Goal: Check status: Check status

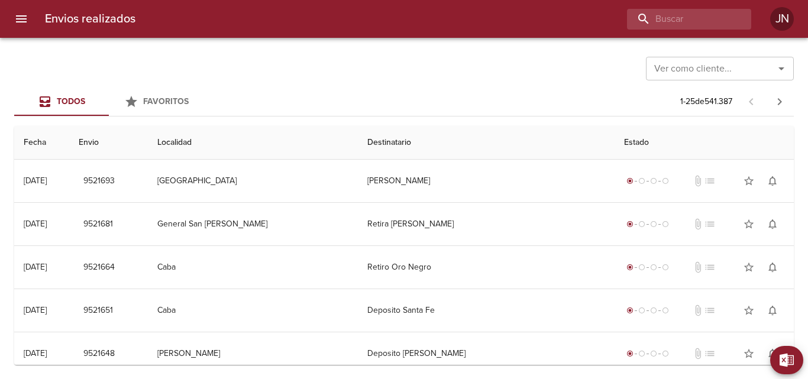
click at [683, 64] on input "Ver como cliente..." at bounding box center [702, 68] width 106 height 17
type input "9392623"
click at [683, 64] on input "9392623" at bounding box center [702, 68] width 106 height 17
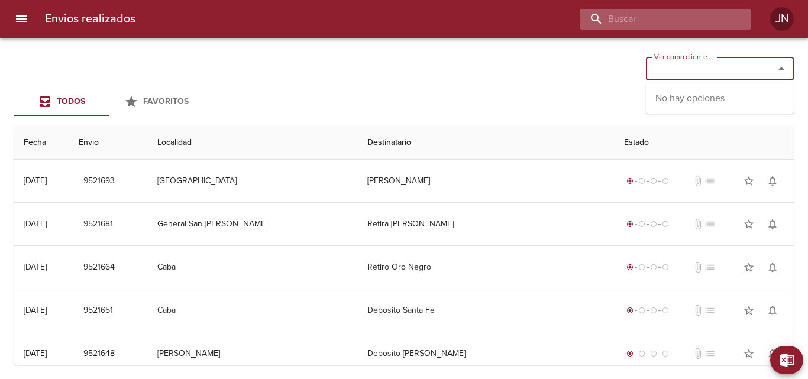
click at [655, 20] on input "buscar" at bounding box center [655, 19] width 151 height 21
paste input "9392623"
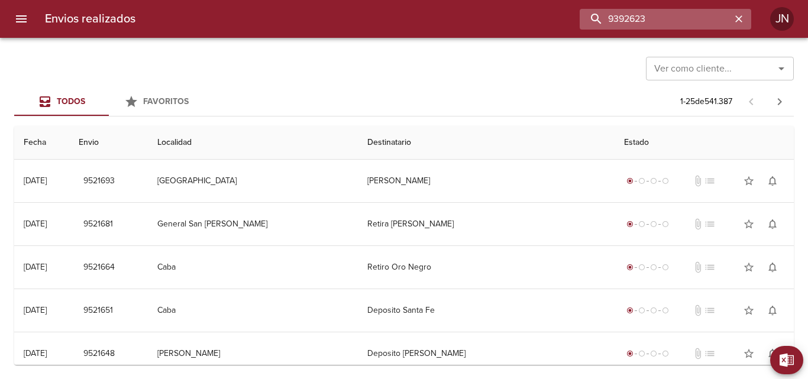
type input "9392623"
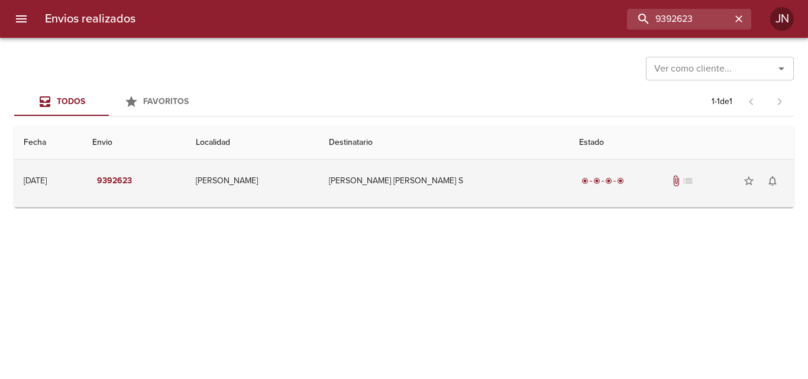
click at [532, 177] on td "[PERSON_NAME] [PERSON_NAME] S" at bounding box center [444, 181] width 251 height 43
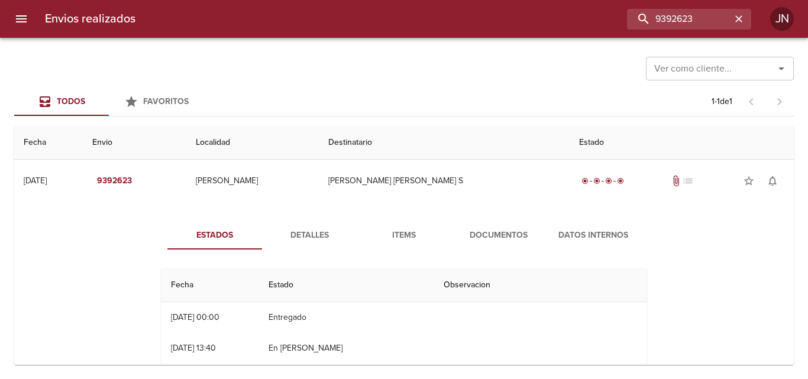
click at [503, 233] on span "Documentos" at bounding box center [498, 235] width 80 height 15
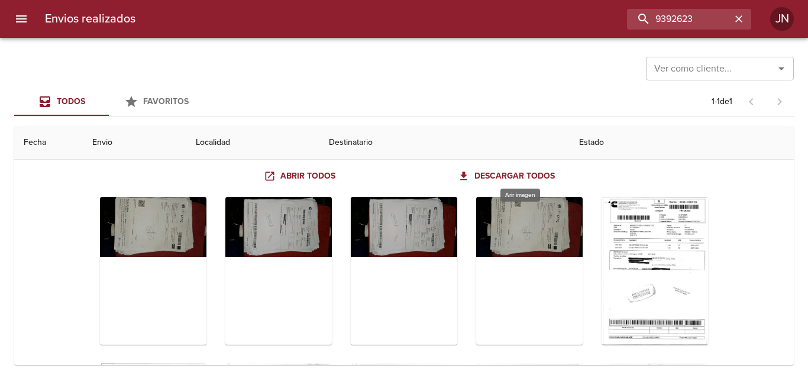
scroll to position [85, 0]
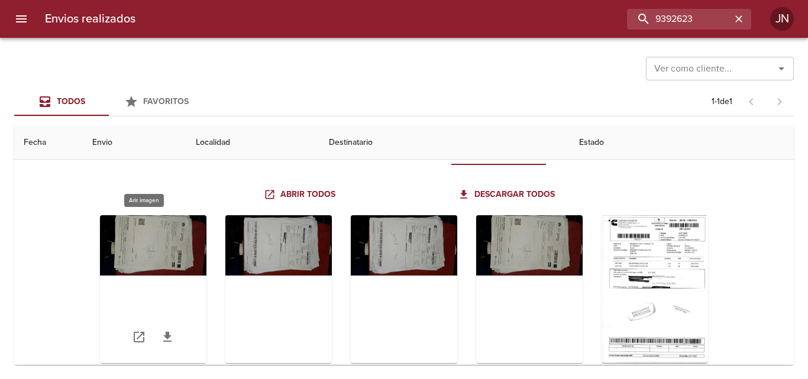
click at [157, 232] on div "Tabla de envíos del cliente" at bounding box center [153, 289] width 106 height 148
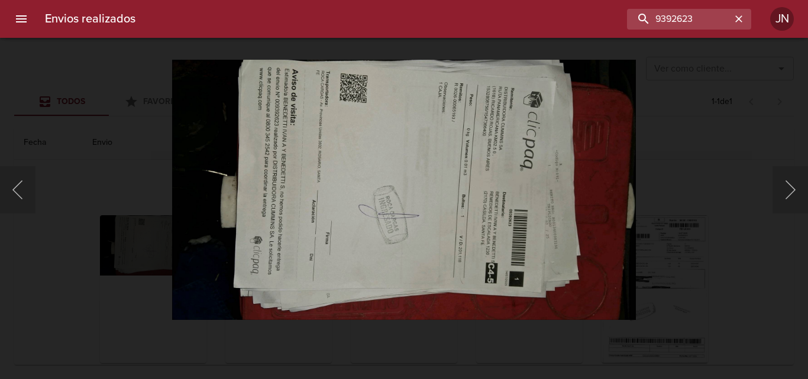
click at [734, 159] on div "Lightbox" at bounding box center [404, 189] width 808 height 379
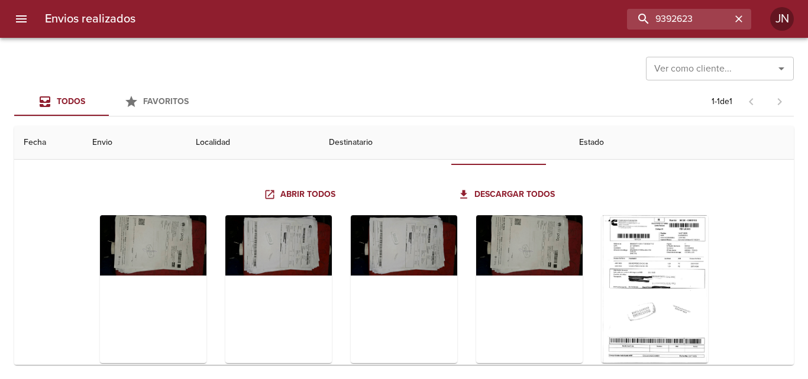
click at [182, 227] on div "Tabla de envíos del cliente" at bounding box center [153, 289] width 106 height 148
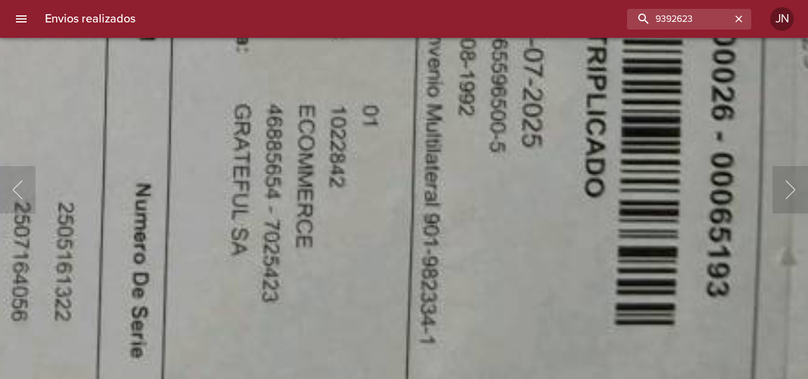
click at [163, 0] on body "Envios realizados 9392623 JN Ver como cliente... Ver como cliente... Todos Favo…" at bounding box center [404, 0] width 808 height 0
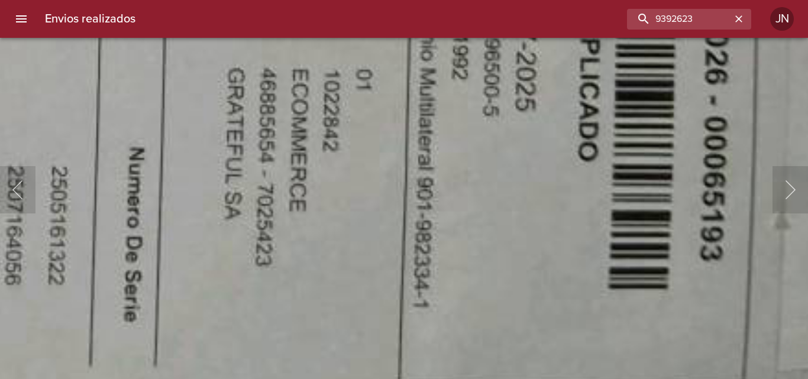
click at [163, 19] on div "9392623" at bounding box center [448, 19] width 606 height 21
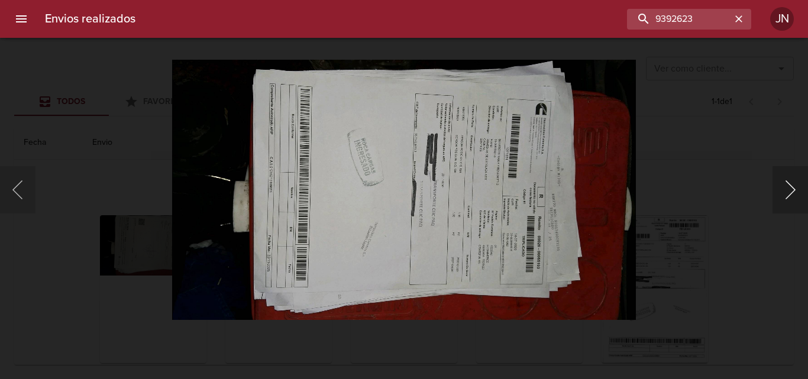
click at [792, 178] on button "Siguiente" at bounding box center [789, 189] width 35 height 47
click at [795, 198] on button "Siguiente" at bounding box center [789, 189] width 35 height 47
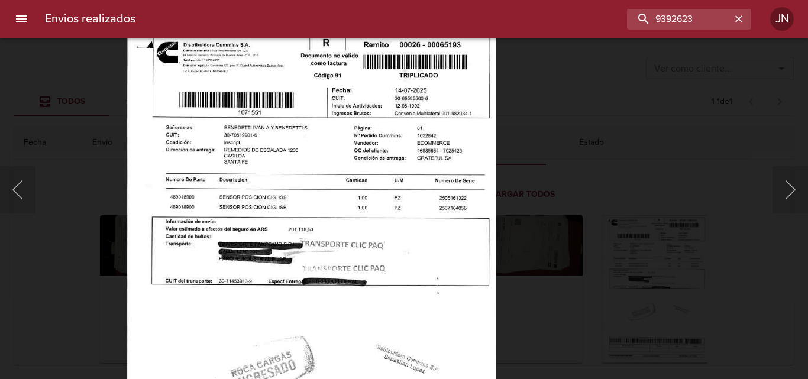
click at [442, 123] on img "Lightbox" at bounding box center [312, 288] width 370 height 524
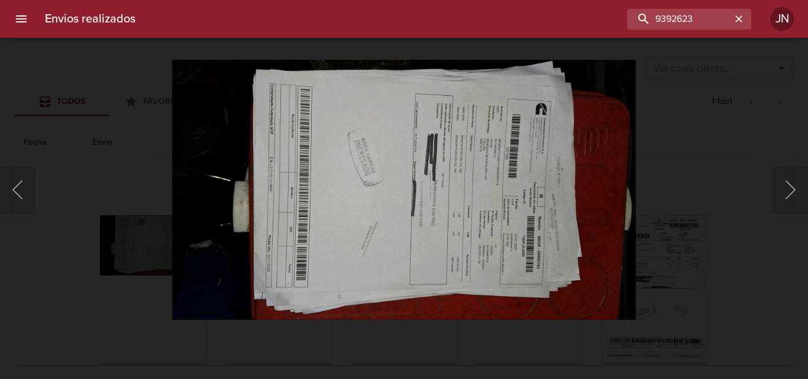
click at [726, 124] on div "Lightbox" at bounding box center [404, 189] width 808 height 379
